Goal: Transaction & Acquisition: Purchase product/service

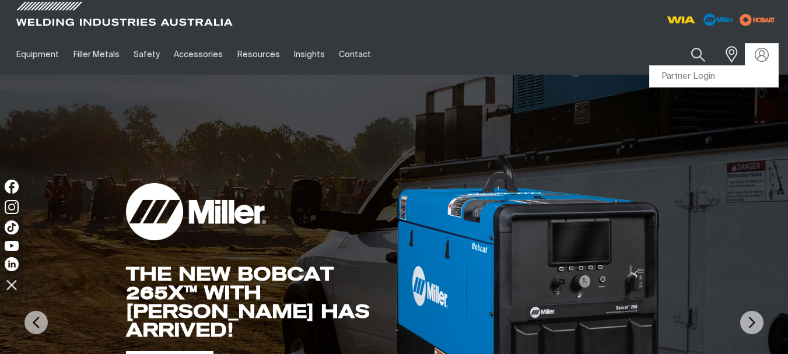
click at [759, 53] on img at bounding box center [762, 55] width 14 height 14
click at [700, 78] on link "Partner Login" at bounding box center [714, 77] width 128 height 22
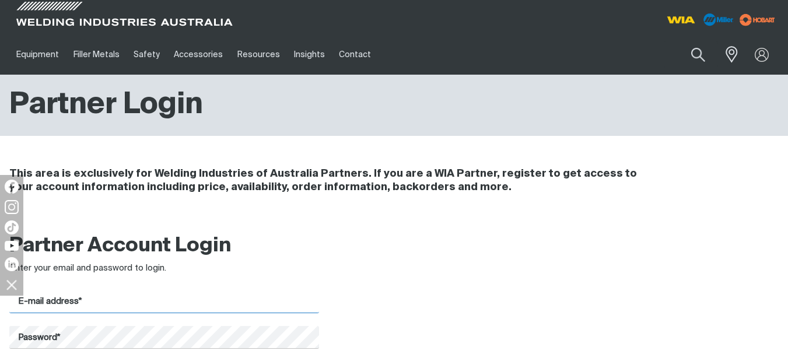
type input "[EMAIL_ADDRESS][DOMAIN_NAME]"
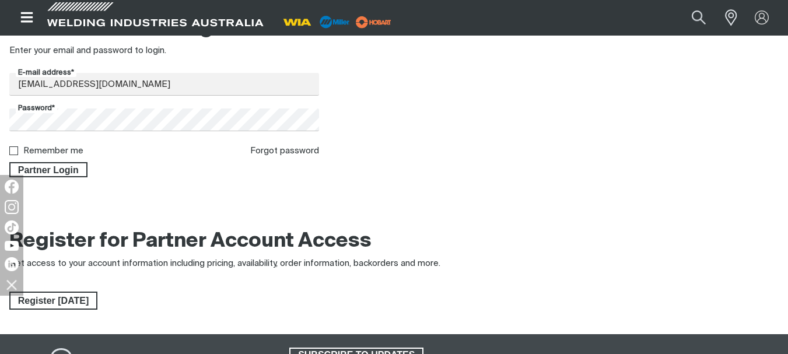
scroll to position [233, 0]
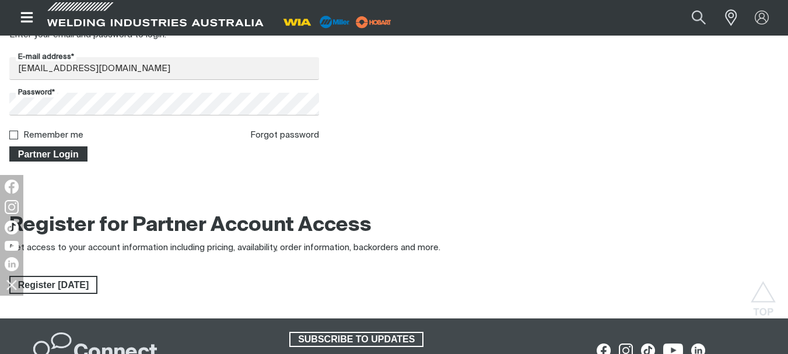
click at [56, 148] on span "Partner Login" at bounding box center [49, 153] width 76 height 15
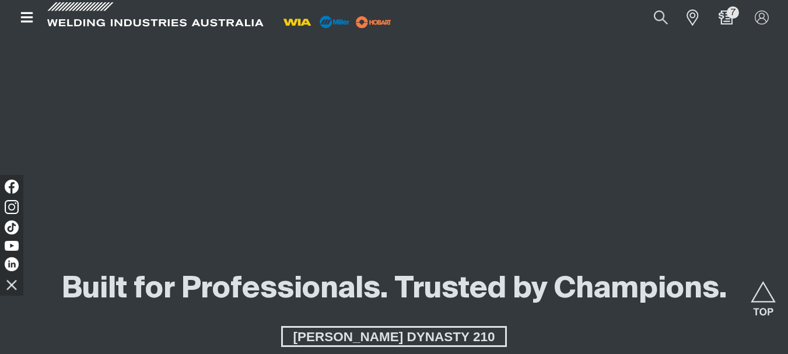
scroll to position [1108, 0]
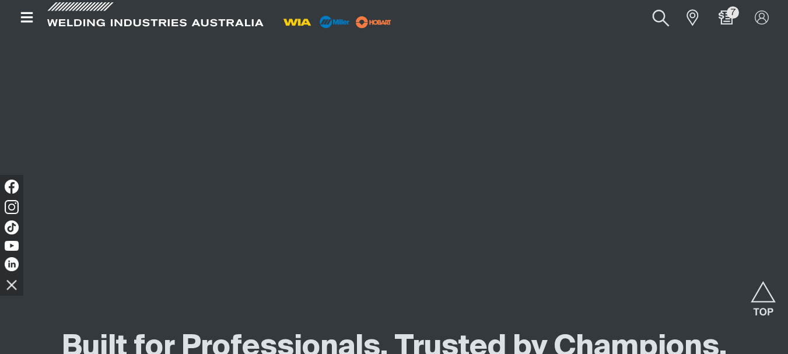
click at [664, 16] on button "Search products" at bounding box center [660, 18] width 47 height 32
click at [565, 17] on input "Search" at bounding box center [590, 17] width 180 height 25
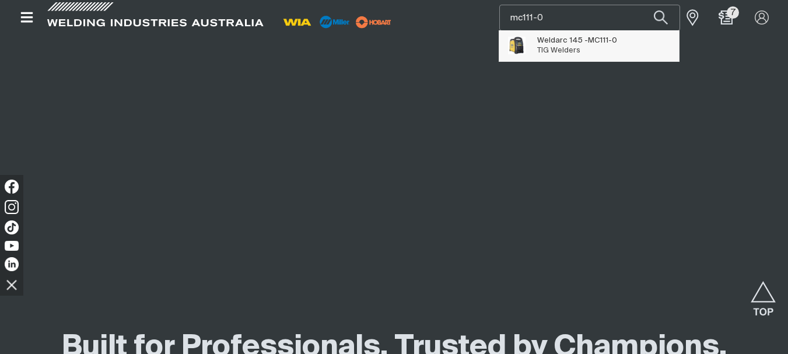
type input "mc111-0"
click at [564, 44] on span "Weldarc 145 - MC111-0" at bounding box center [577, 41] width 80 height 10
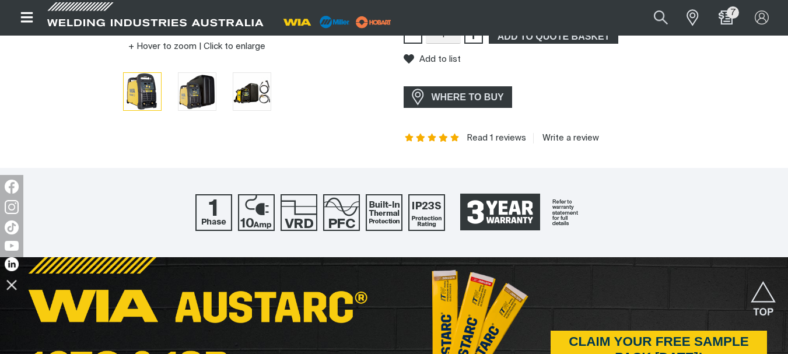
scroll to position [175, 0]
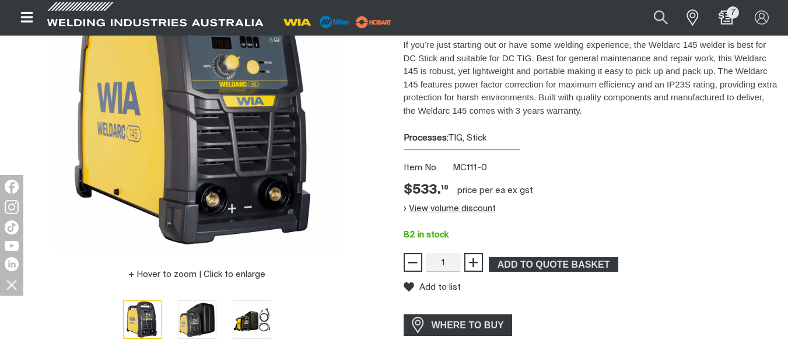
click at [419, 212] on button "View volume discount" at bounding box center [450, 208] width 92 height 19
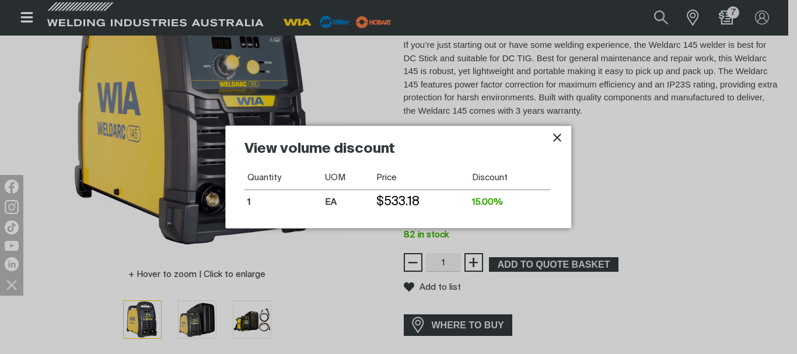
click at [555, 135] on icon "Close pop-up overlay" at bounding box center [557, 138] width 8 height 8
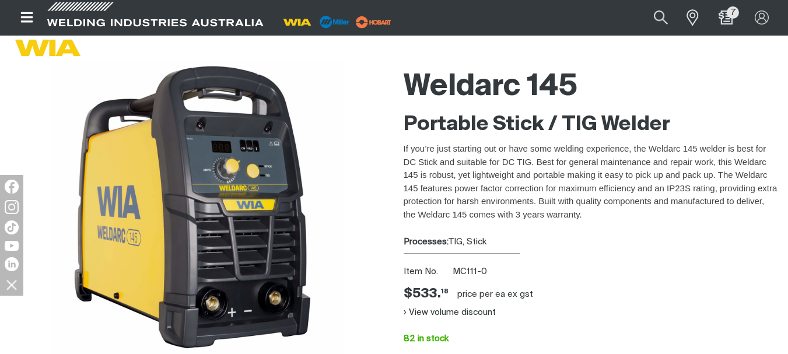
scroll to position [0, 0]
